Goal: Navigation & Orientation: Find specific page/section

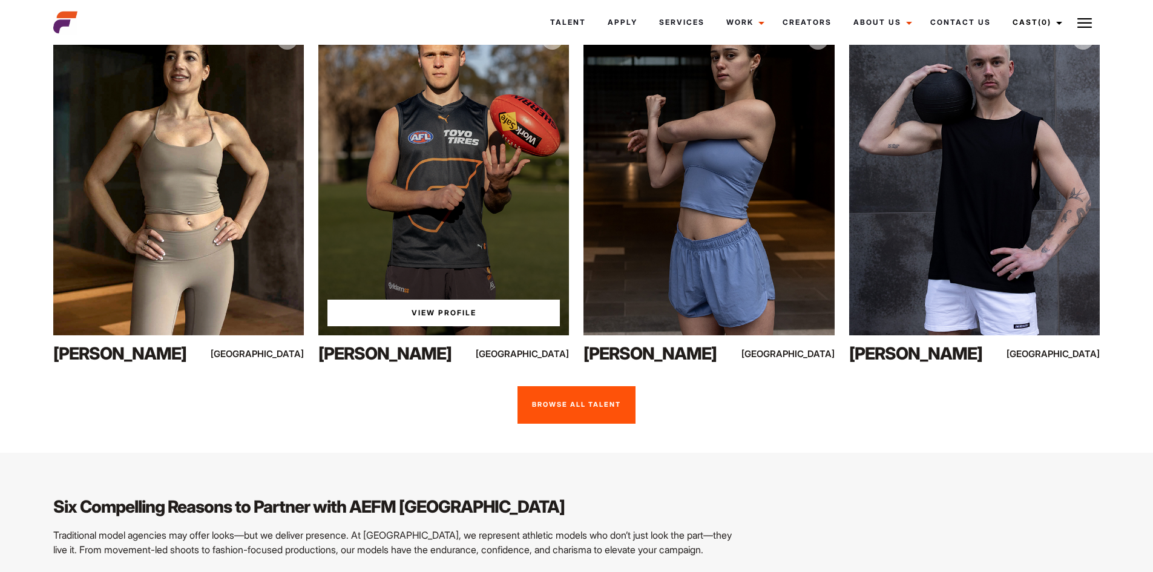
scroll to position [849, 0]
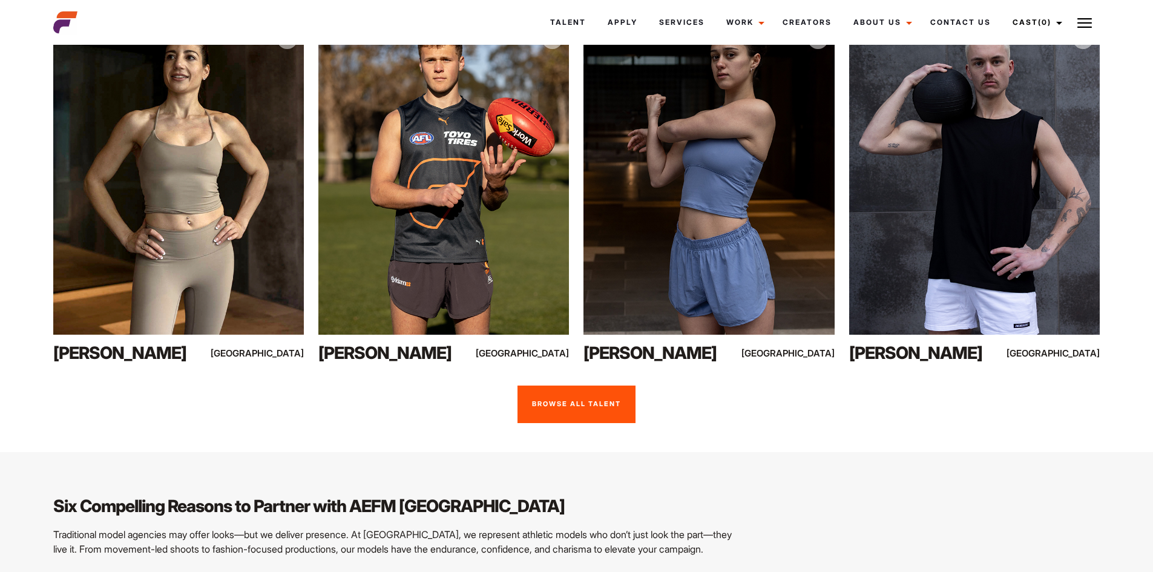
click at [579, 422] on link "Browse all talent" at bounding box center [577, 405] width 118 height 38
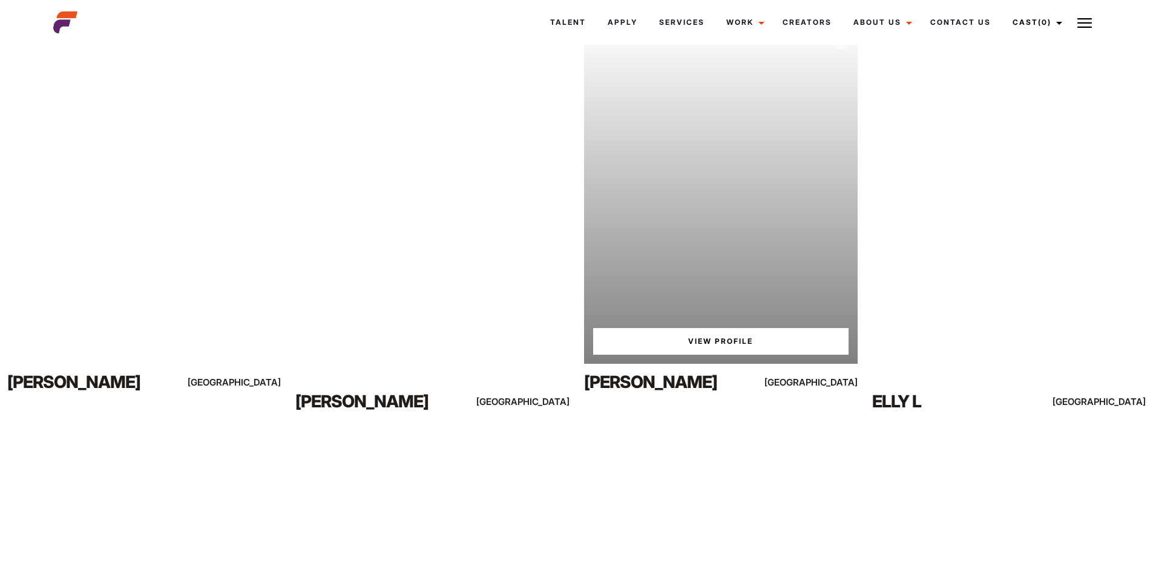
scroll to position [1371, 0]
